Goal: Transaction & Acquisition: Purchase product/service

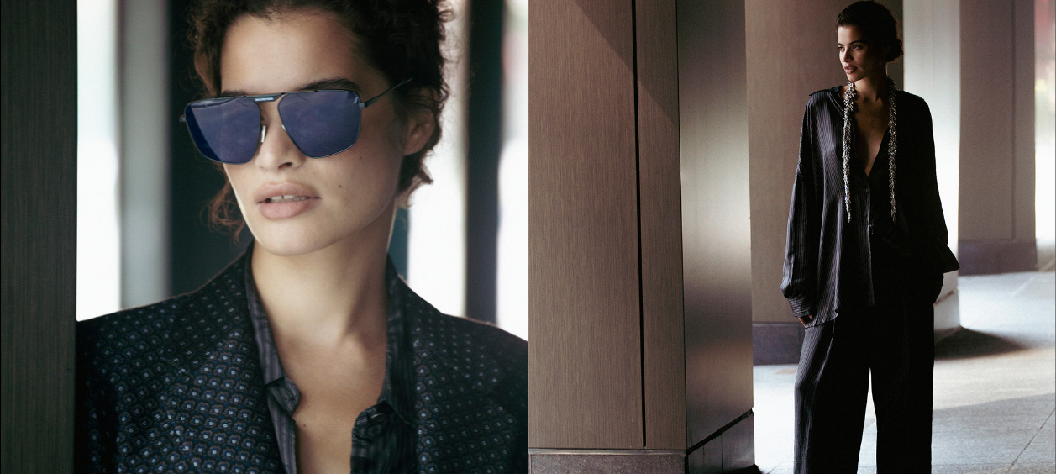
scroll to position [118, 0]
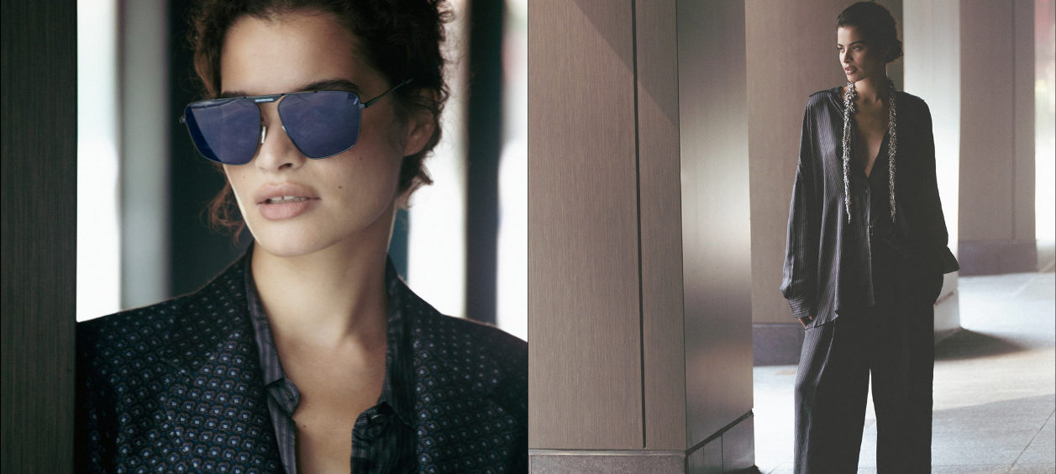
click at [859, 139] on img at bounding box center [792, 279] width 527 height 664
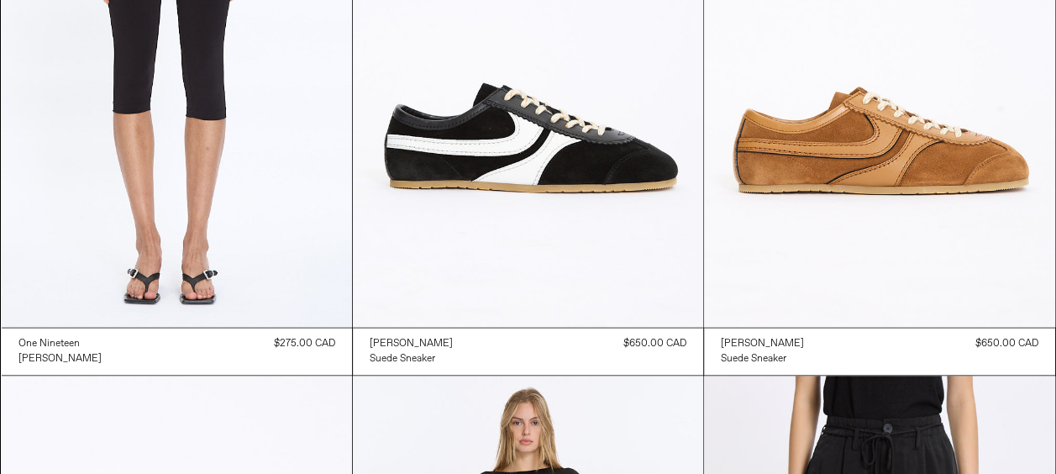
scroll to position [16966, 0]
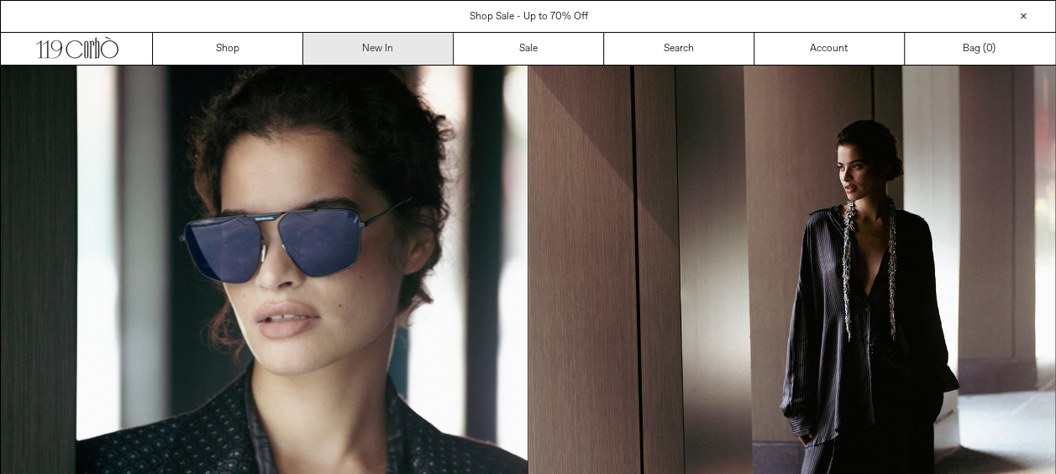
click at [371, 53] on link "New In" at bounding box center [378, 49] width 150 height 32
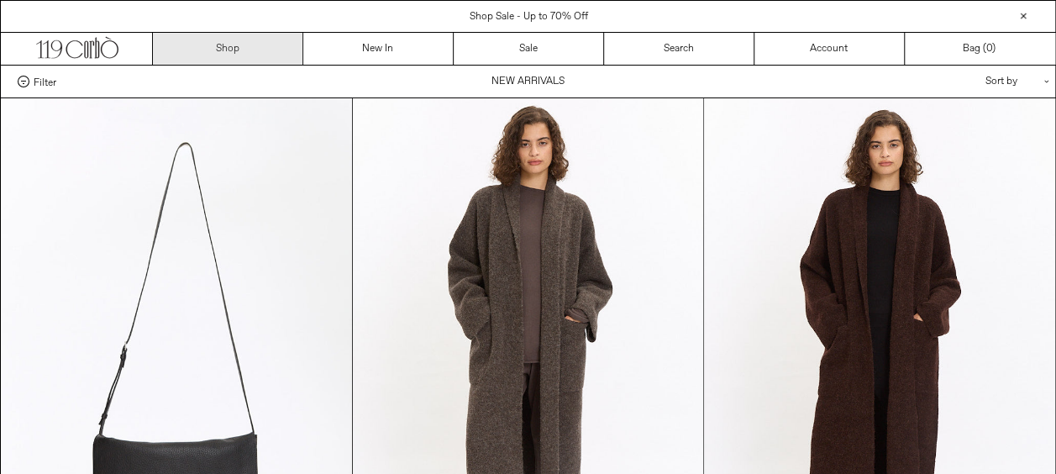
click at [224, 52] on link "Shop" at bounding box center [228, 49] width 150 height 32
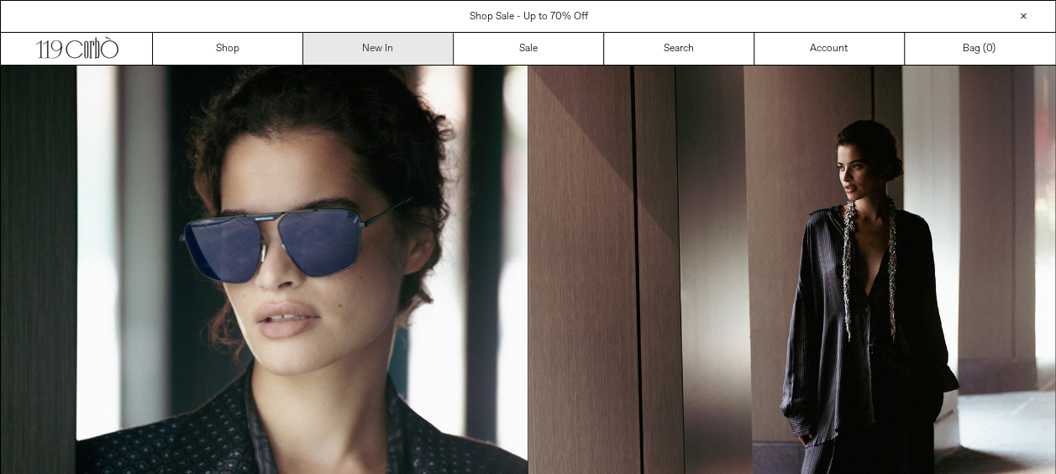
click at [375, 49] on link "New In" at bounding box center [378, 49] width 150 height 32
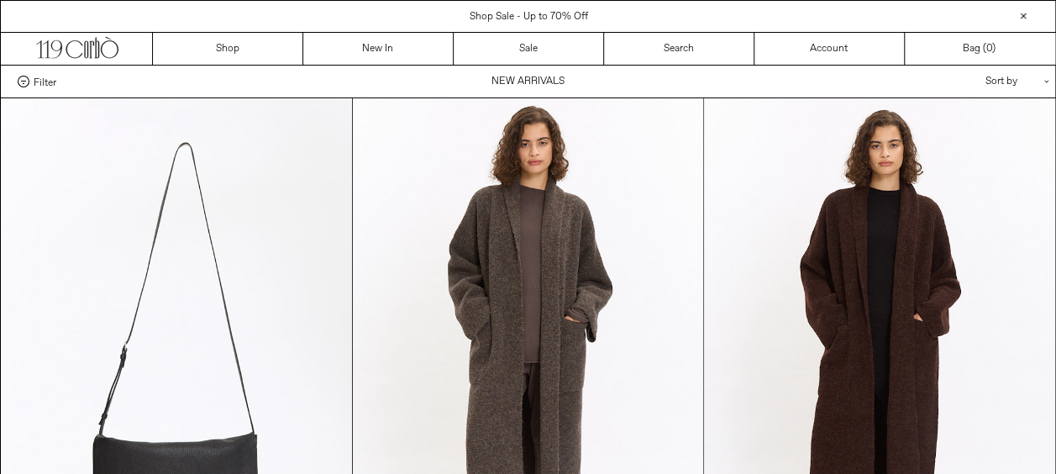
click at [38, 86] on span "Filter" at bounding box center [45, 82] width 23 height 12
click at [0, 0] on select "**********" at bounding box center [0, 0] width 0 height 0
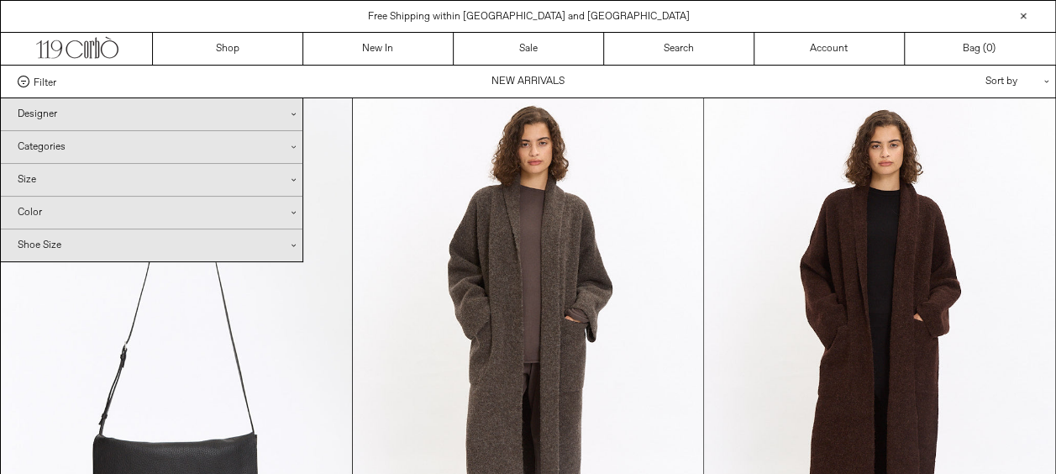
click at [79, 150] on div "Categories .cls-1{fill:#231f20}" at bounding box center [152, 147] width 302 height 32
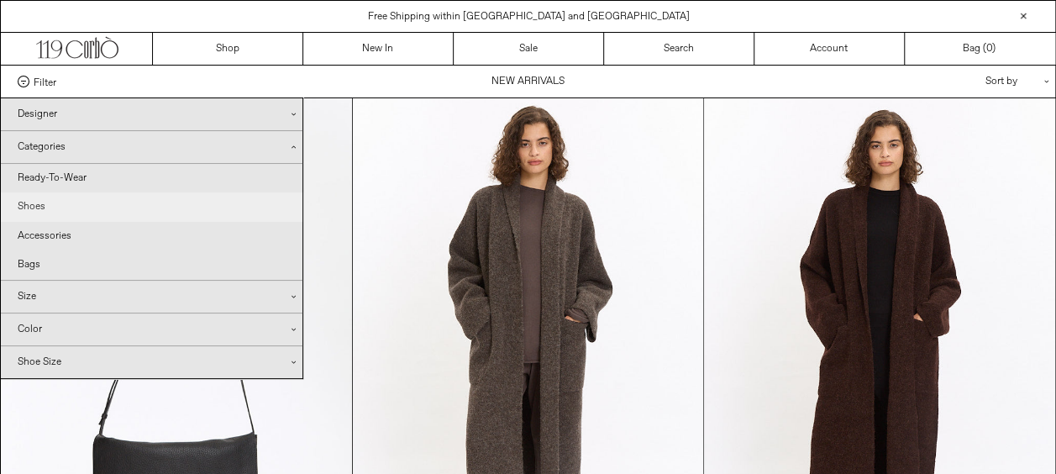
click at [39, 210] on link "Shoes" at bounding box center [152, 206] width 302 height 29
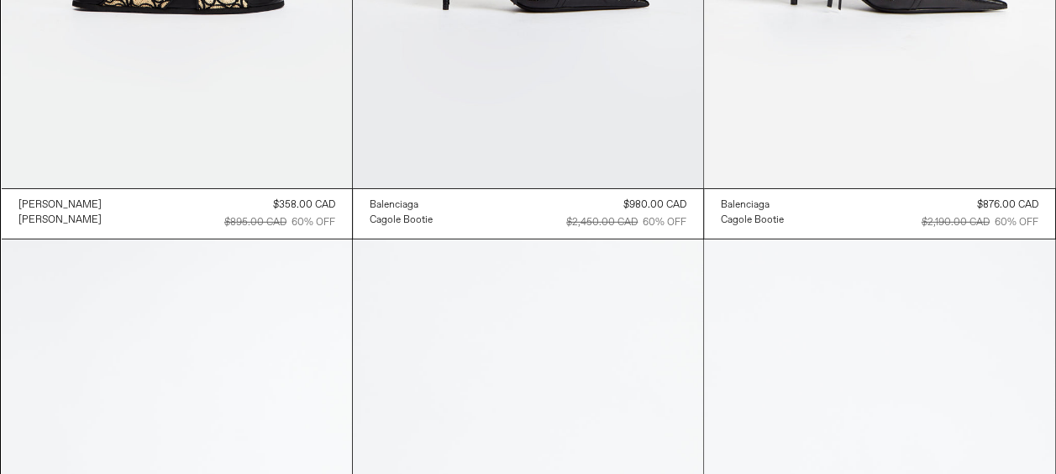
scroll to position [5632, 0]
